Goal: Transaction & Acquisition: Book appointment/travel/reservation

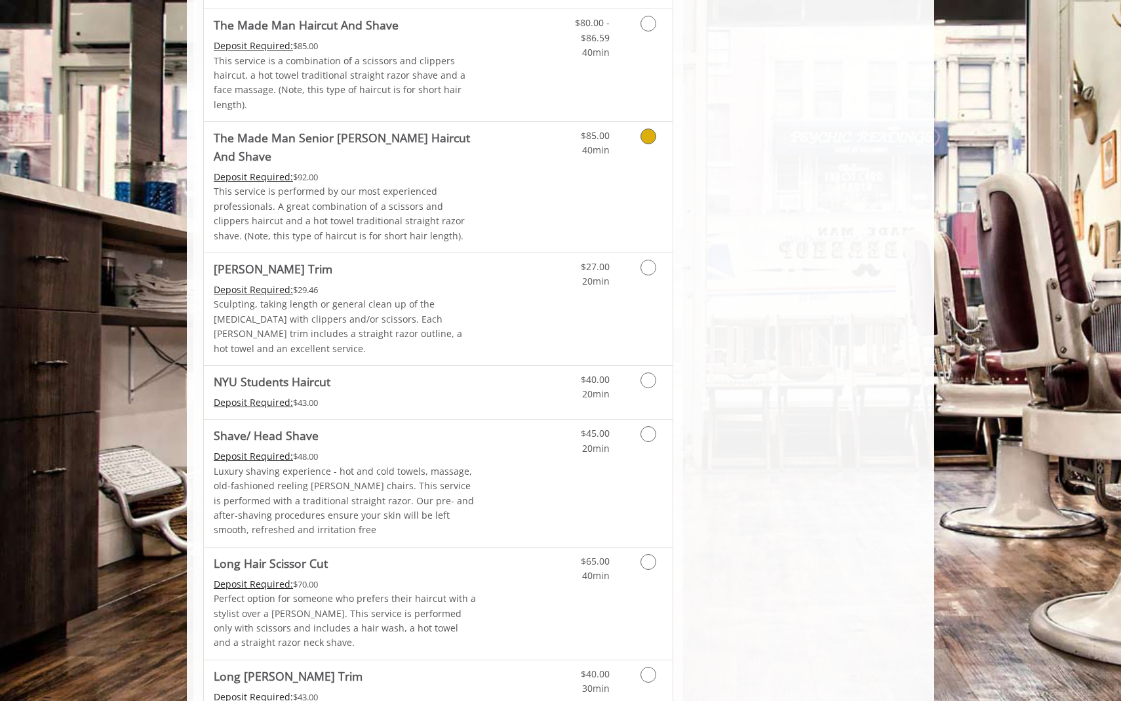
scroll to position [1310, 0]
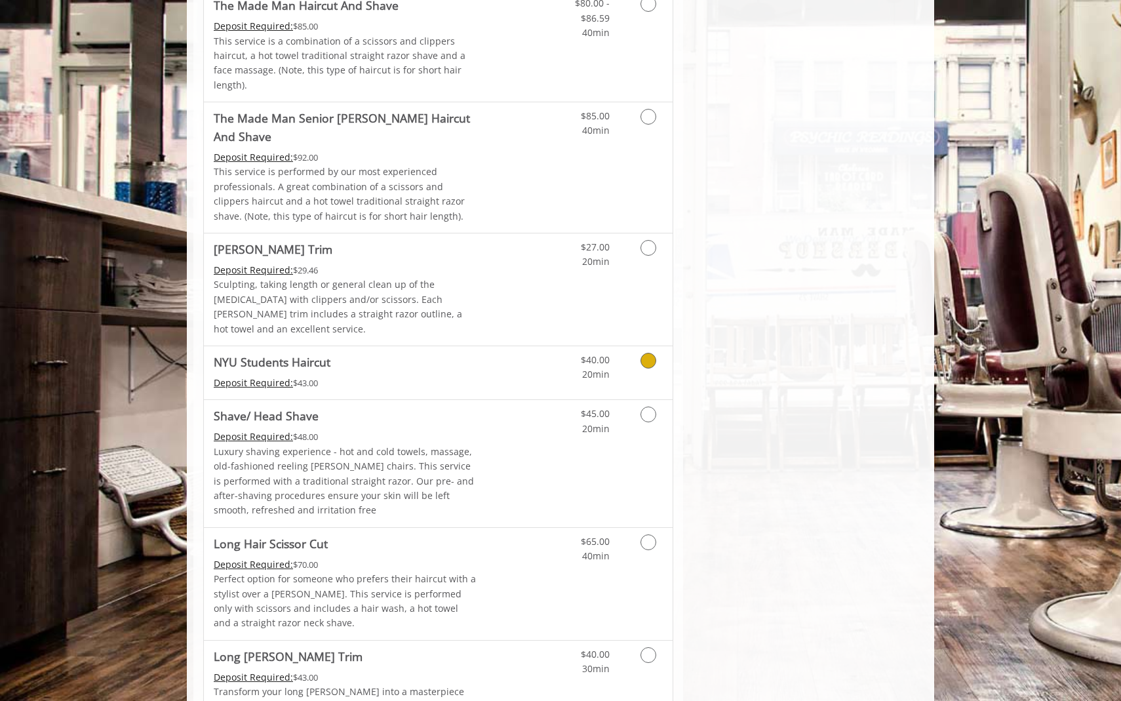
click at [649, 353] on icon "Grooming services" at bounding box center [648, 361] width 16 height 16
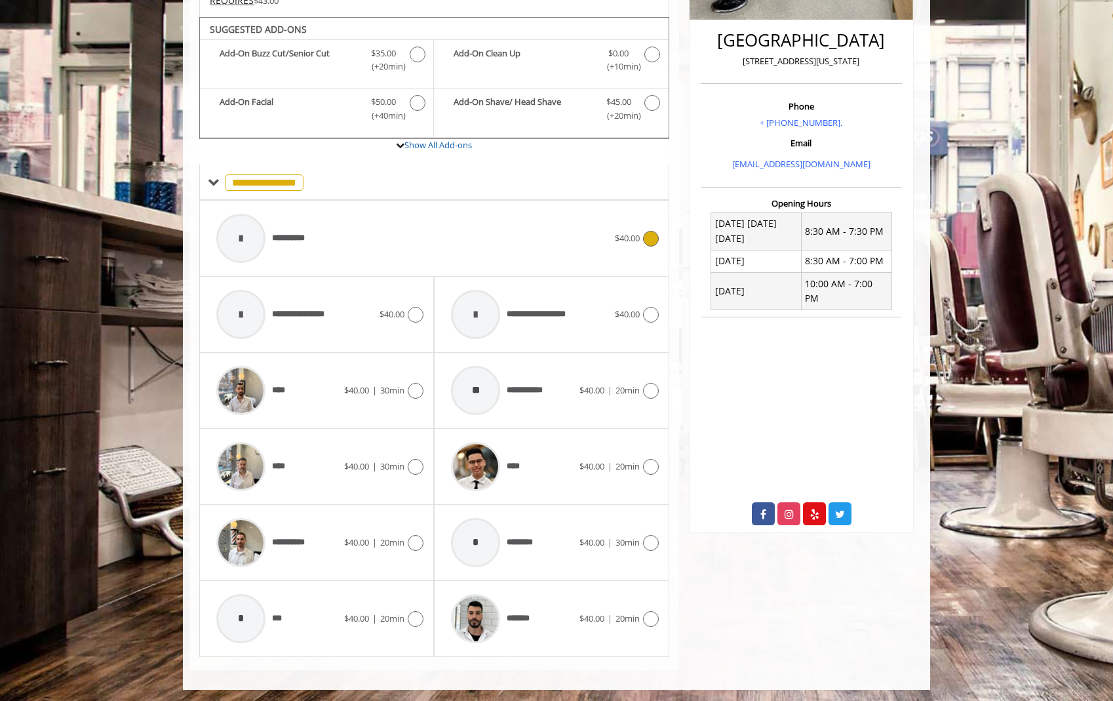
scroll to position [328, 0]
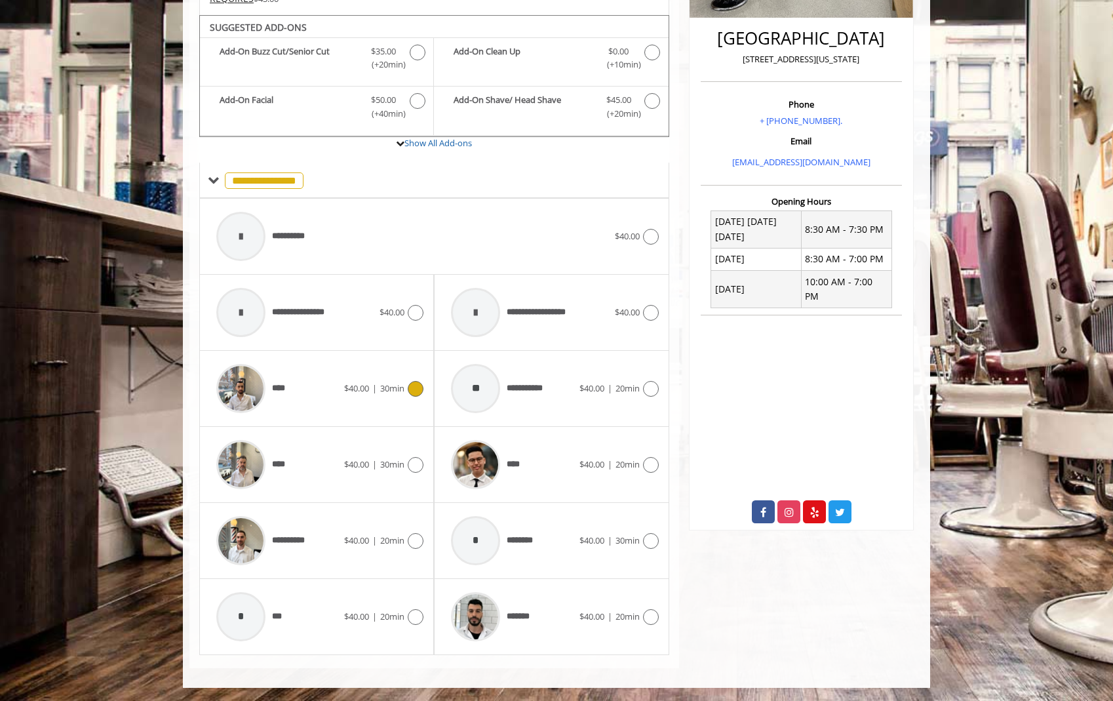
click at [420, 383] on icon at bounding box center [416, 389] width 16 height 16
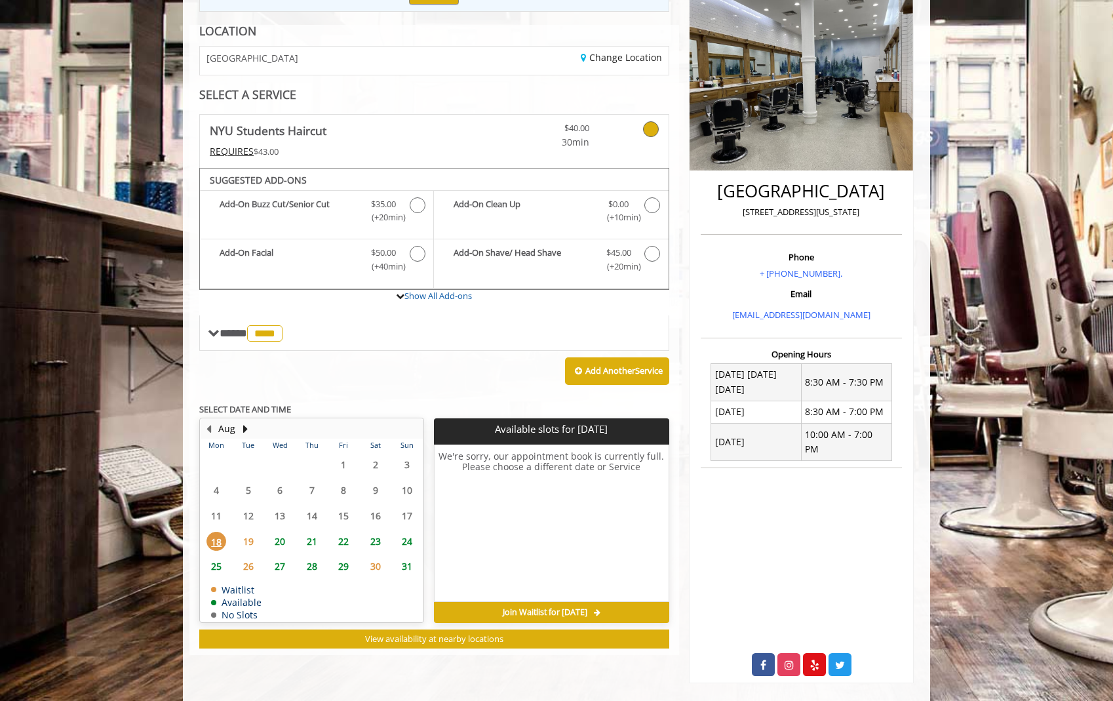
scroll to position [175, 0]
click at [277, 541] on span "20" at bounding box center [280, 541] width 20 height 19
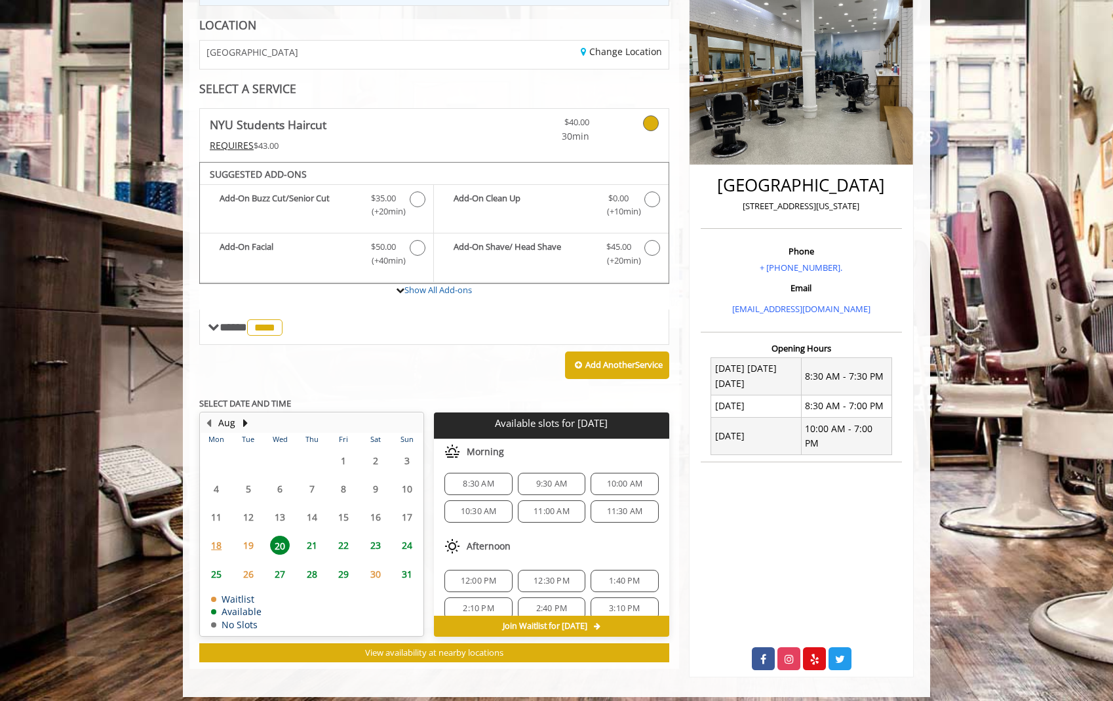
scroll to position [114, 0]
click at [311, 543] on span "21" at bounding box center [312, 545] width 20 height 19
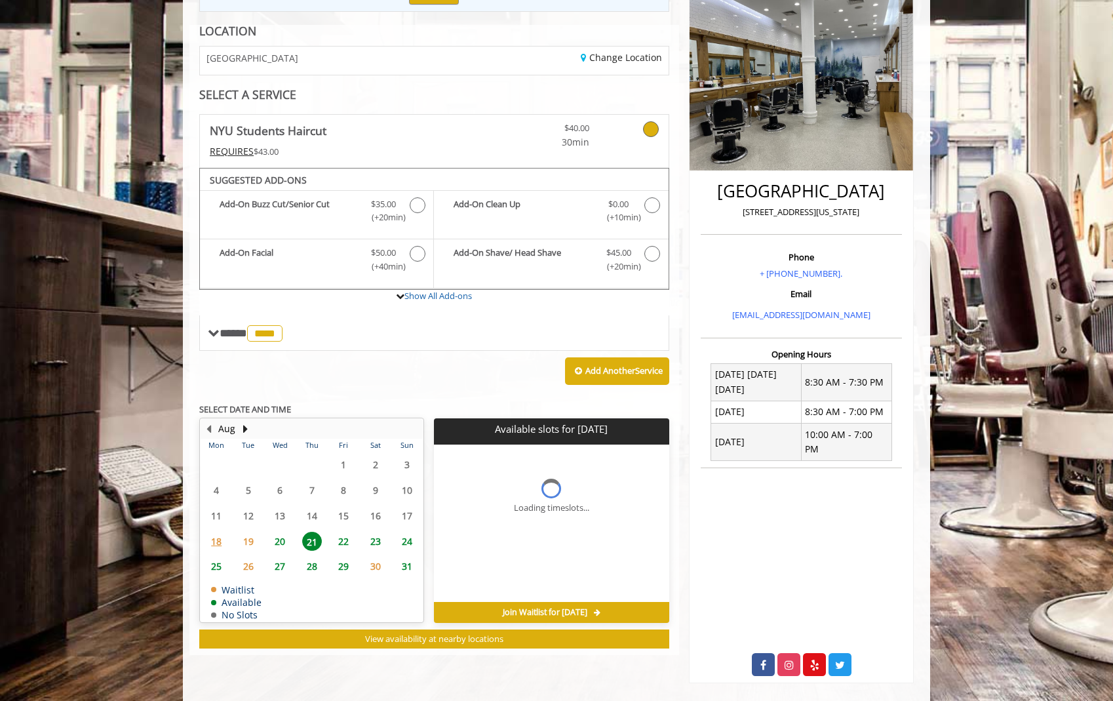
scroll to position [0, 0]
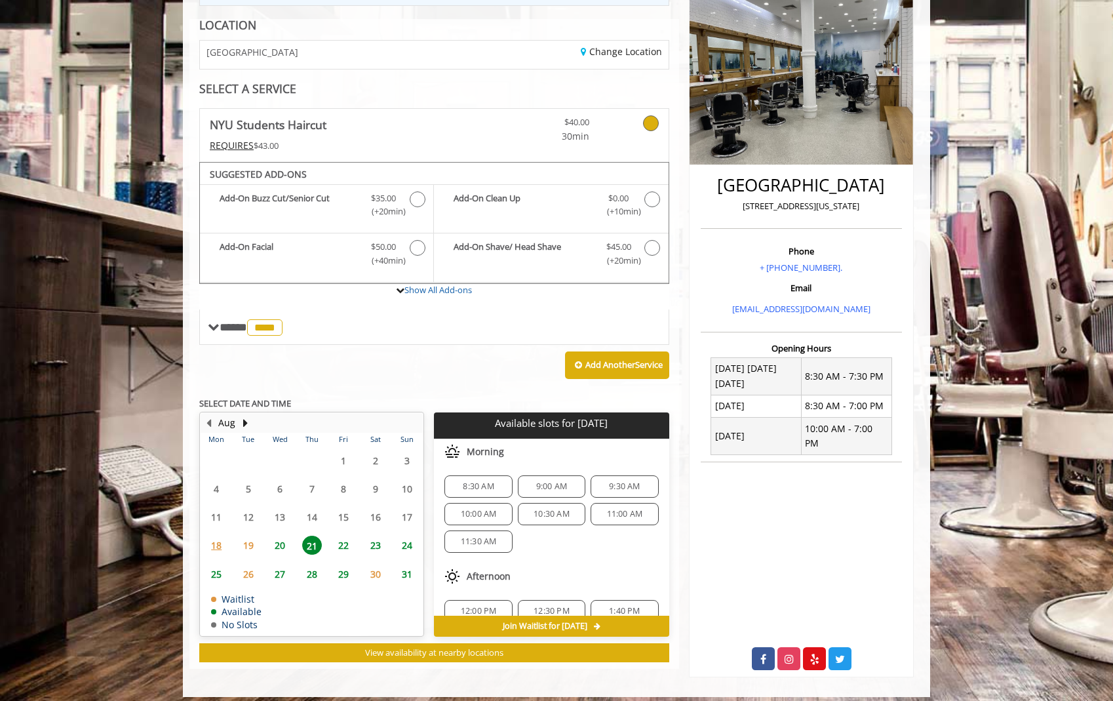
click at [279, 547] on span "20" at bounding box center [280, 545] width 20 height 19
click at [218, 542] on span "18" at bounding box center [216, 545] width 20 height 19
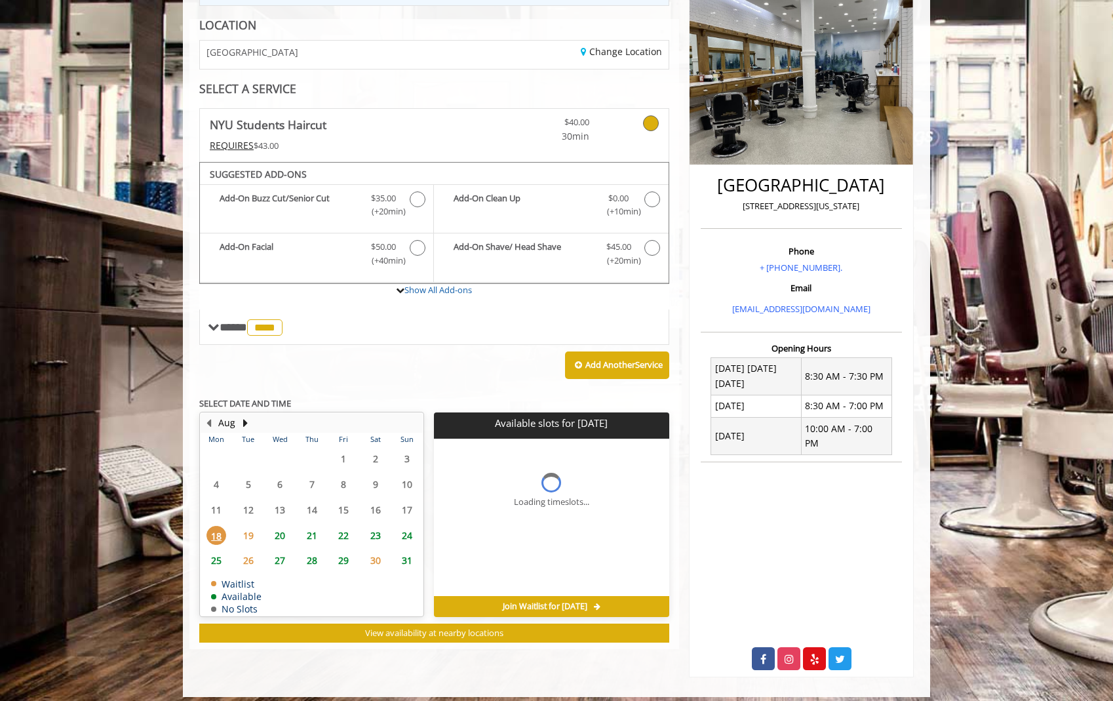
scroll to position [175, 0]
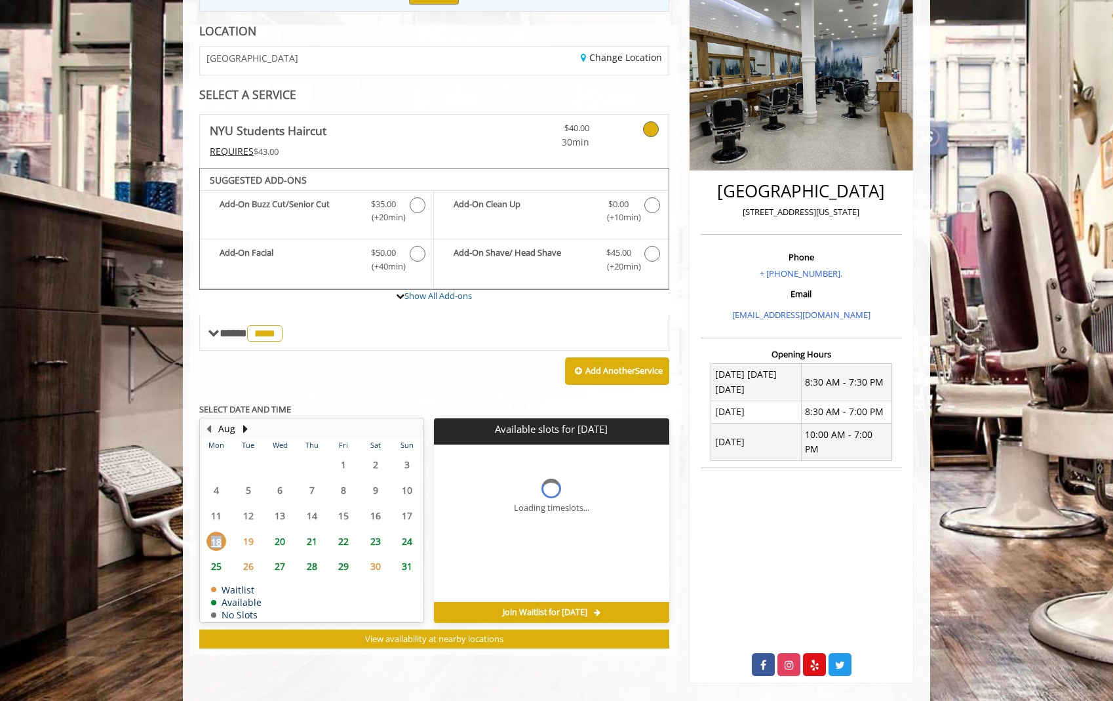
click at [218, 542] on span "18" at bounding box center [216, 541] width 20 height 19
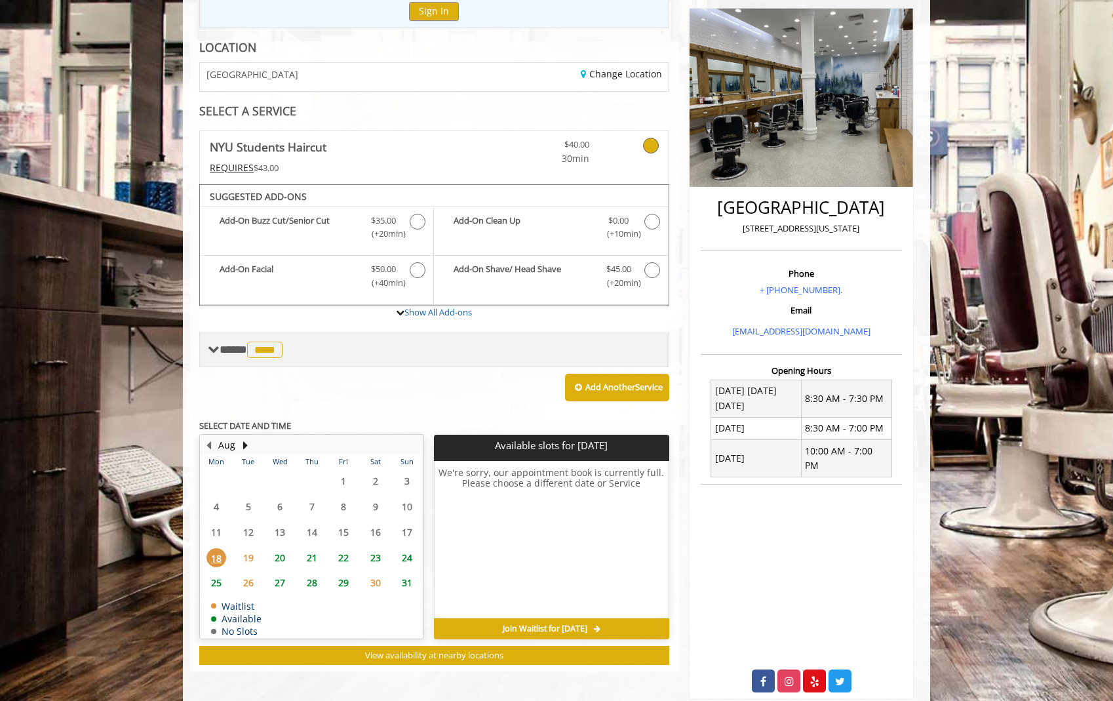
click at [225, 357] on div "**** **** ********" at bounding box center [247, 349] width 78 height 19
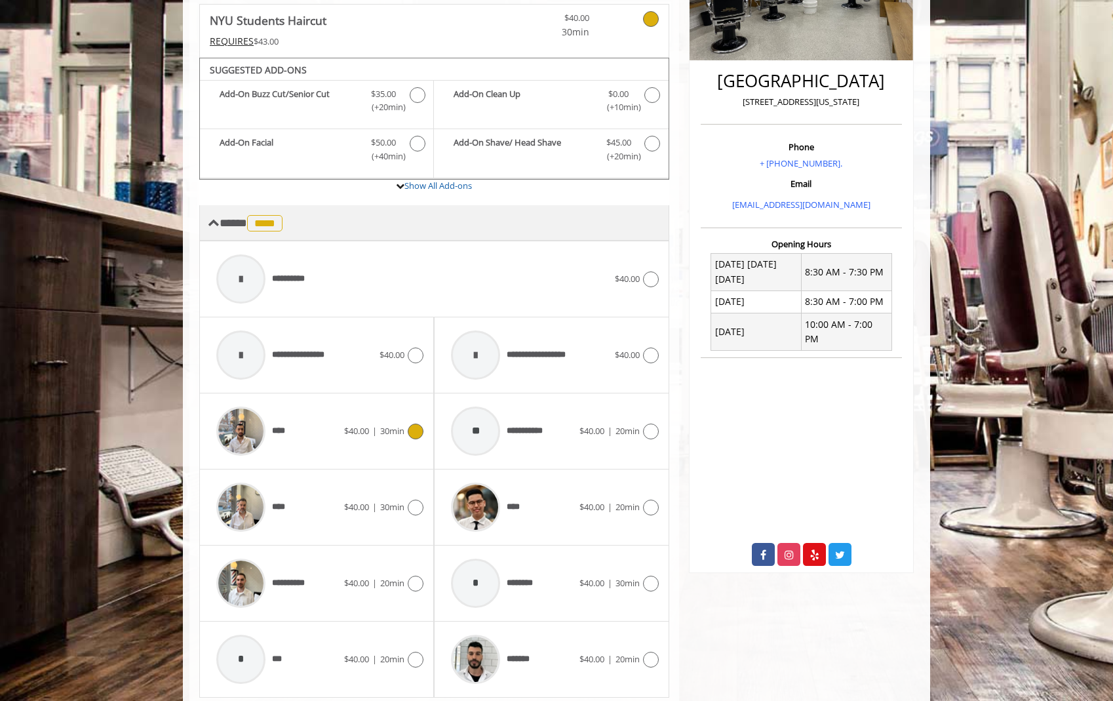
scroll to position [457, 0]
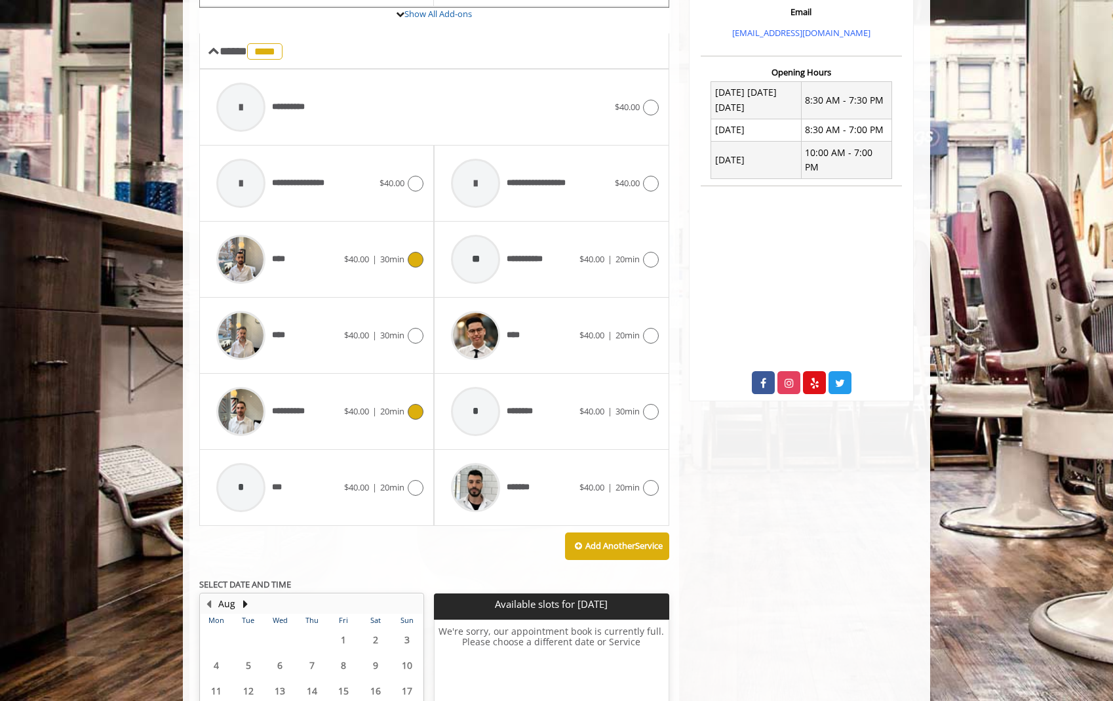
click at [416, 417] on icon at bounding box center [416, 412] width 16 height 16
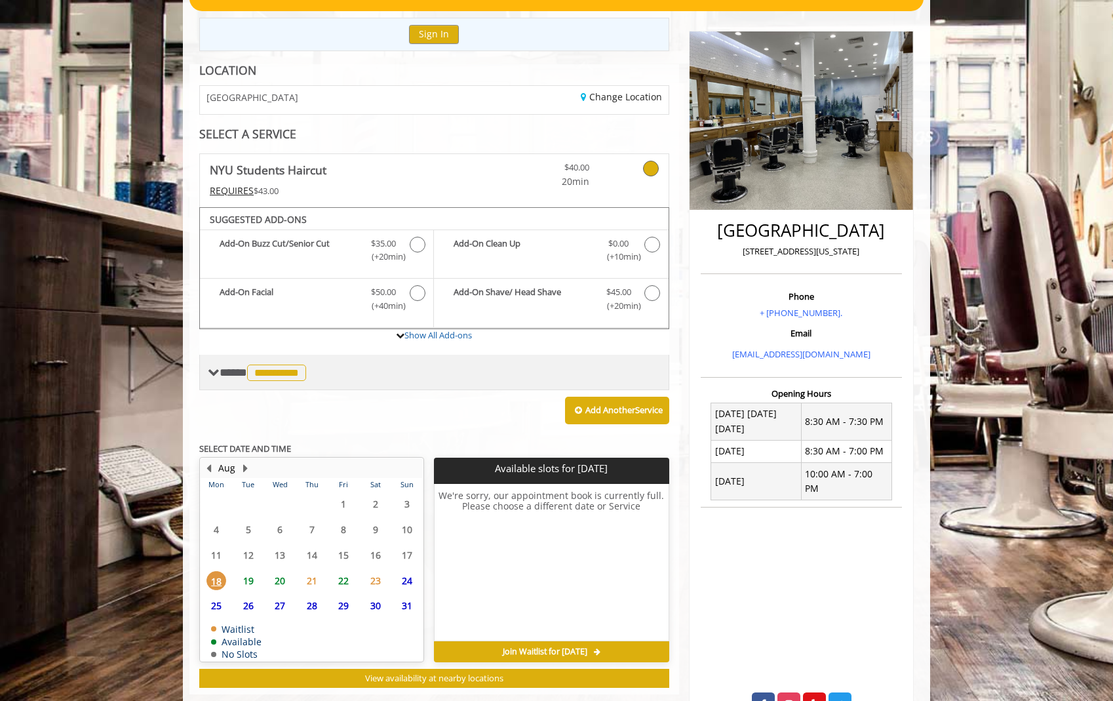
scroll to position [175, 0]
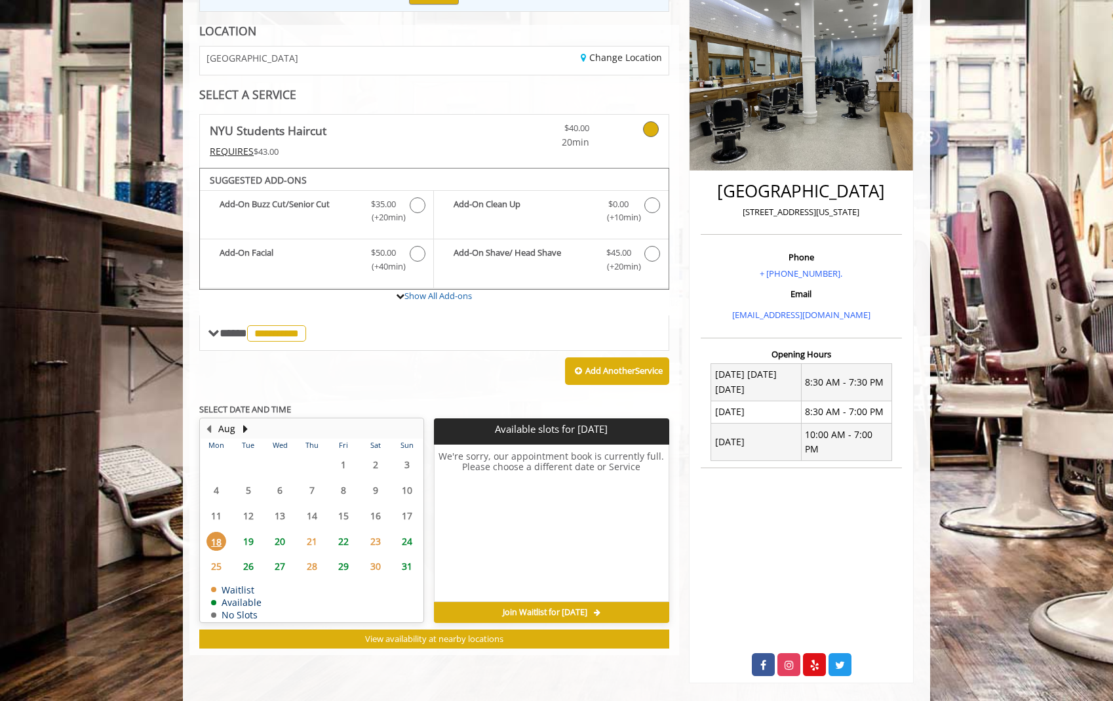
click at [254, 536] on span "19" at bounding box center [249, 541] width 20 height 19
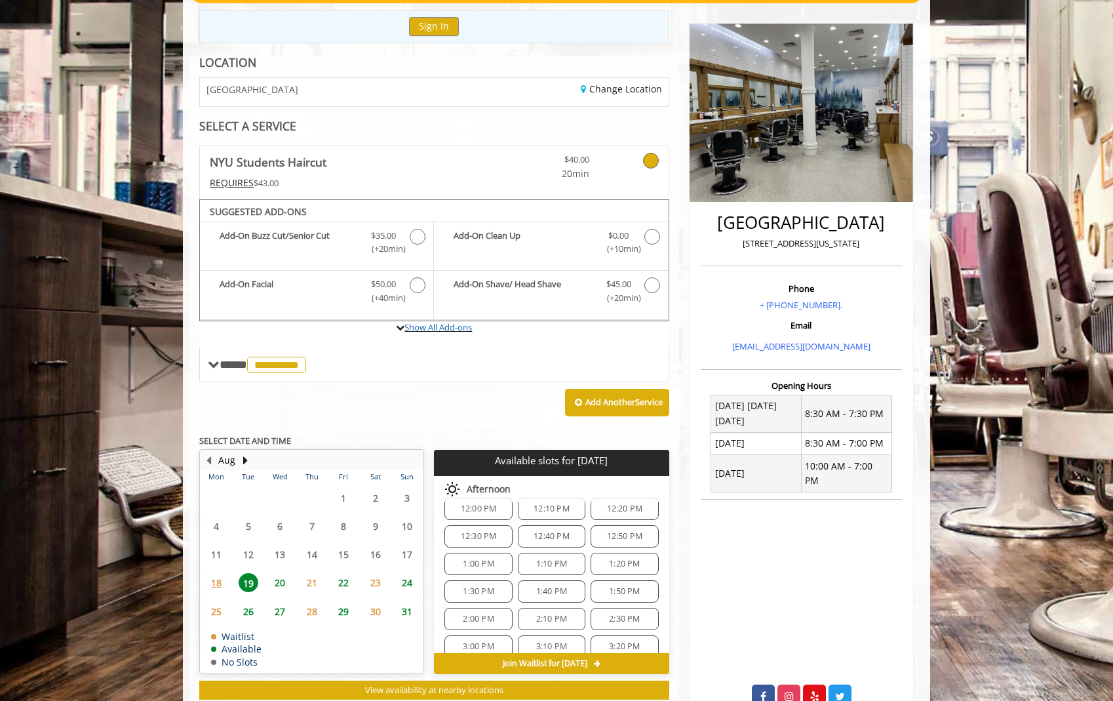
scroll to position [181, 0]
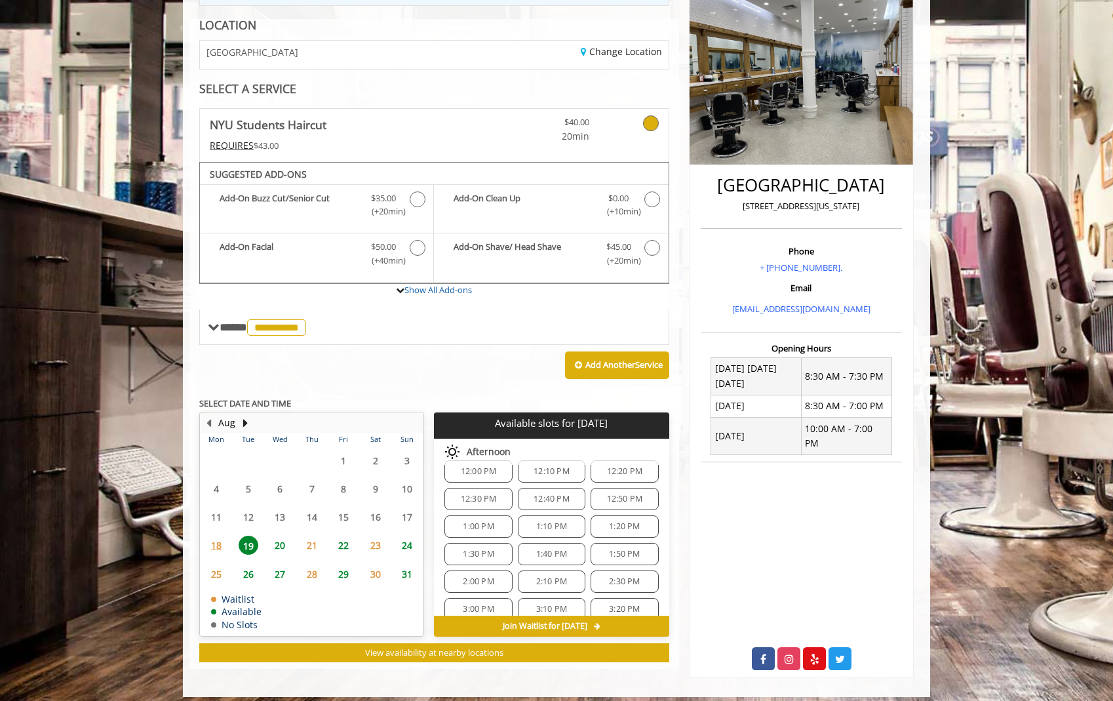
click at [493, 531] on div "1:00 PM" at bounding box center [478, 526] width 68 height 22
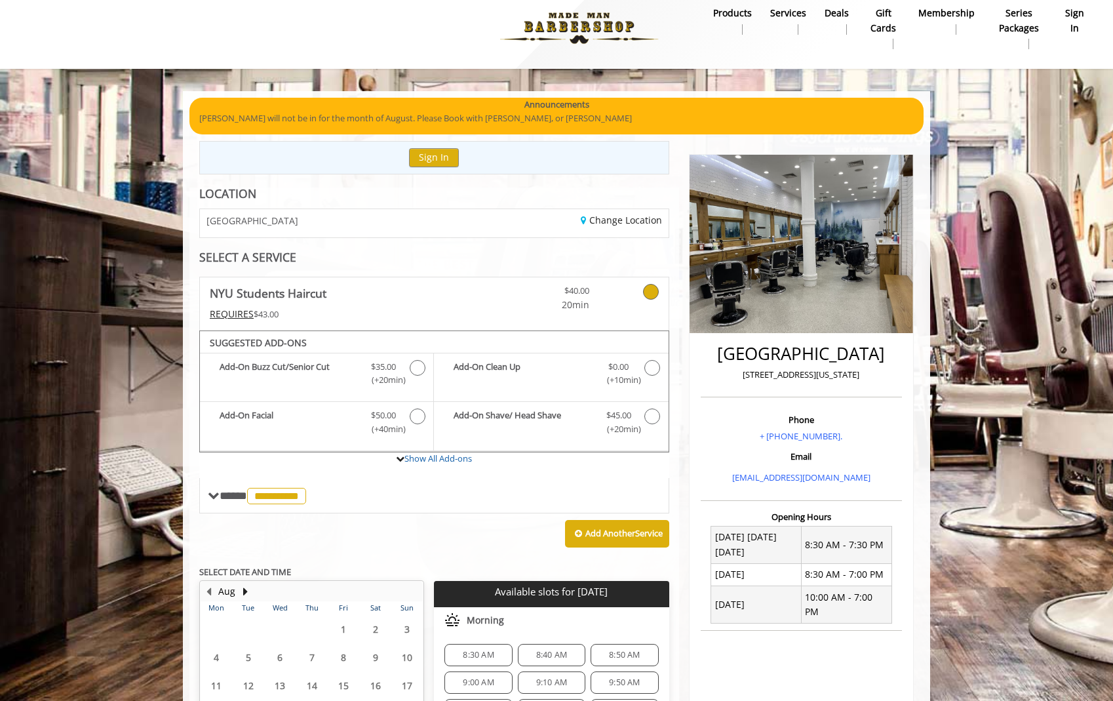
scroll to position [13, 0]
